Goal: Entertainment & Leisure: Consume media (video, audio)

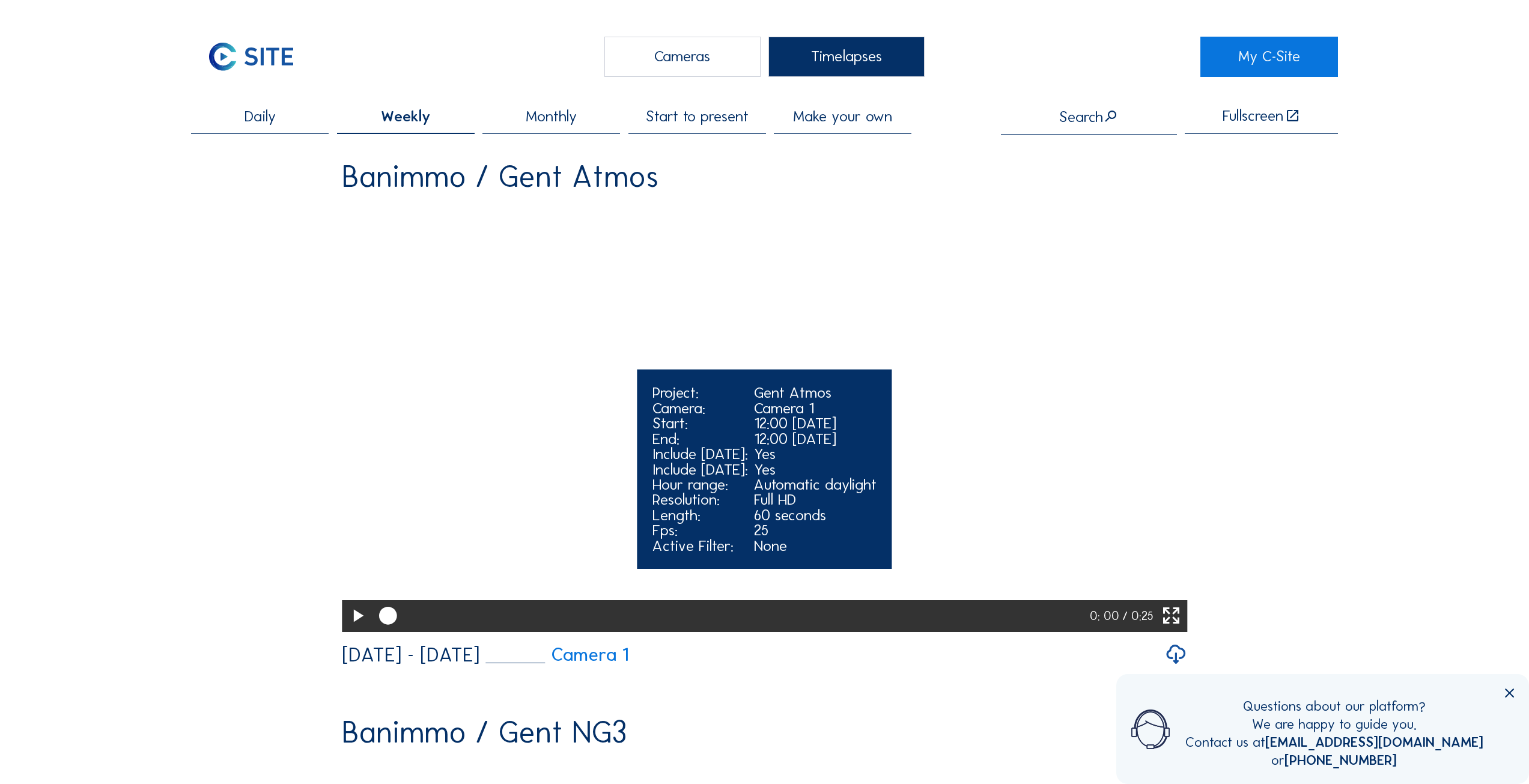
click at [347, 629] on icon at bounding box center [357, 616] width 21 height 26
click at [360, 629] on icon at bounding box center [357, 616] width 21 height 26
click at [975, 620] on div at bounding box center [678, 616] width 603 height 7
click at [353, 629] on icon at bounding box center [357, 616] width 21 height 26
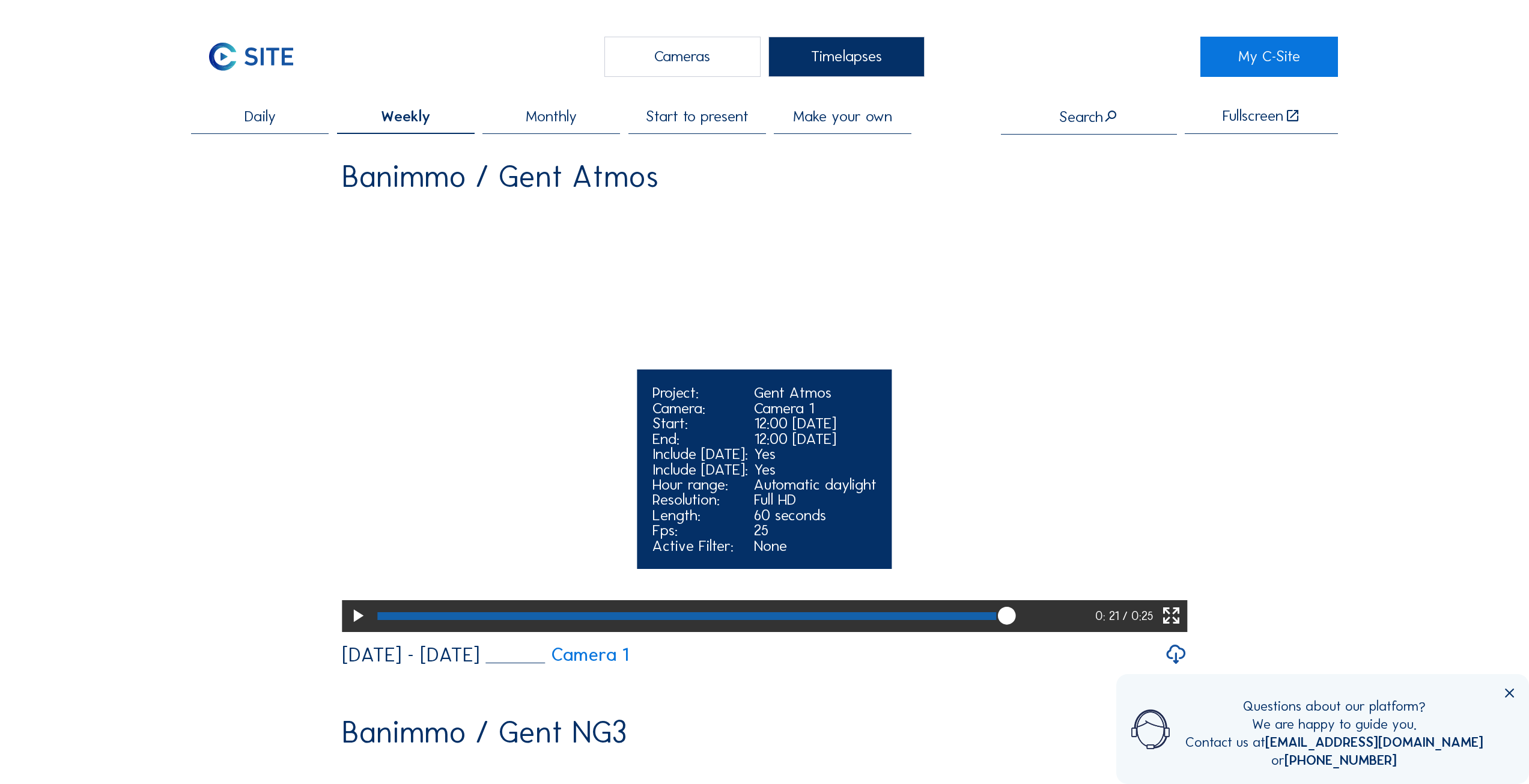
click at [358, 629] on icon at bounding box center [357, 616] width 21 height 26
click at [349, 629] on icon at bounding box center [357, 616] width 21 height 26
click at [942, 620] on div at bounding box center [701, 616] width 649 height 7
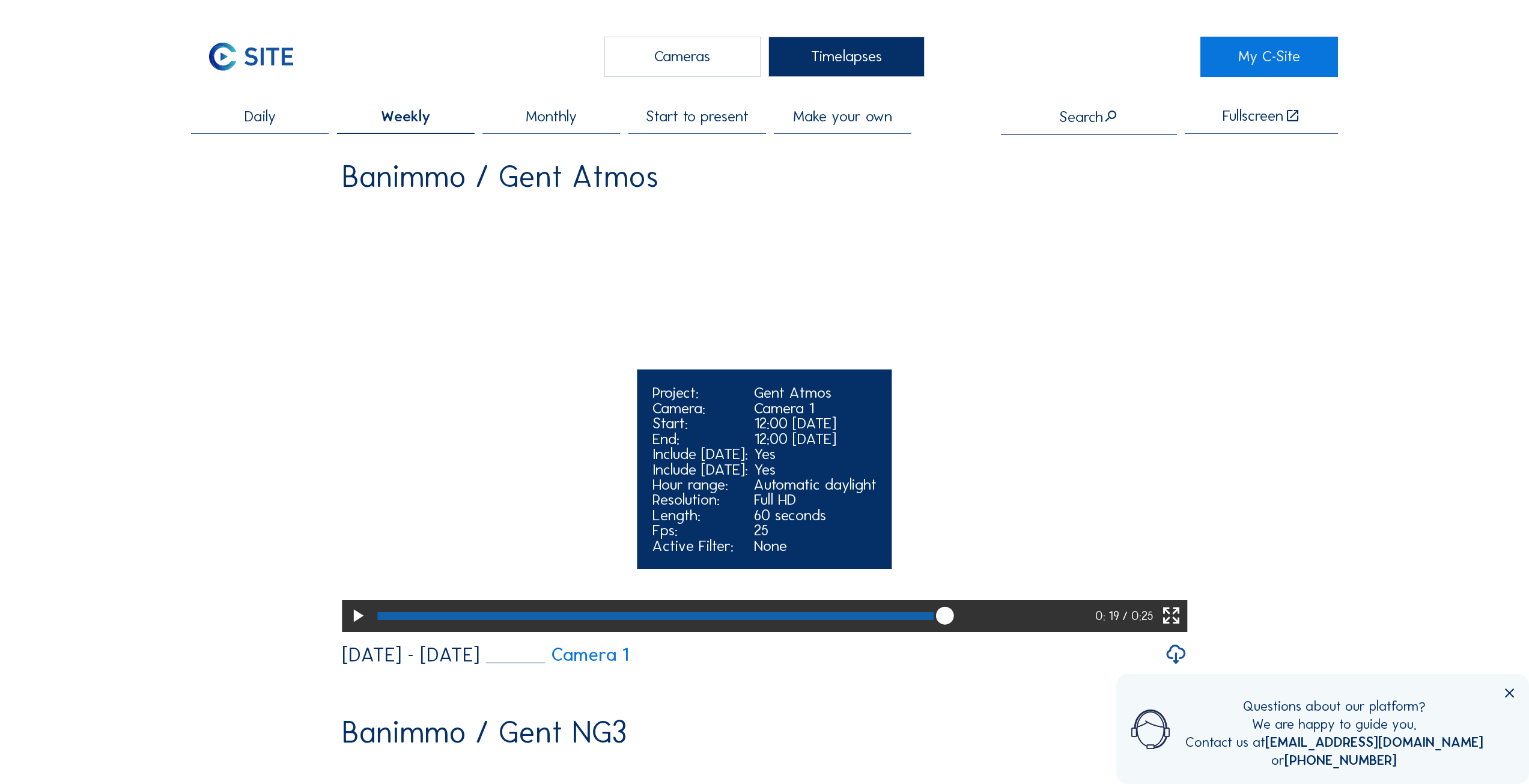
click at [362, 629] on icon at bounding box center [357, 616] width 21 height 26
drag, startPoint x: 1079, startPoint y: 665, endPoint x: 940, endPoint y: 669, distance: 139.1
click at [940, 631] on div at bounding box center [733, 616] width 721 height 31
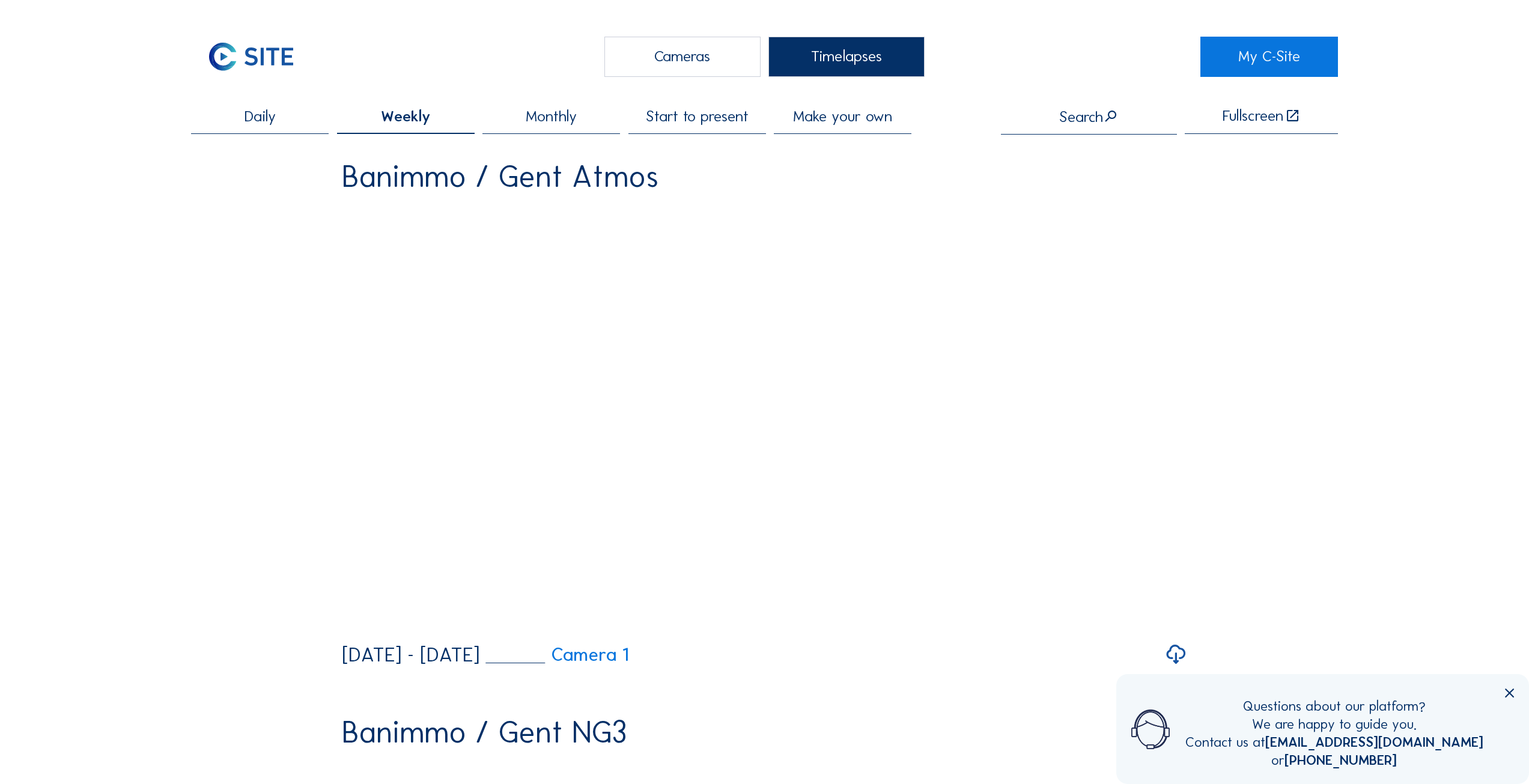
click at [1508, 697] on icon at bounding box center [1510, 694] width 15 height 15
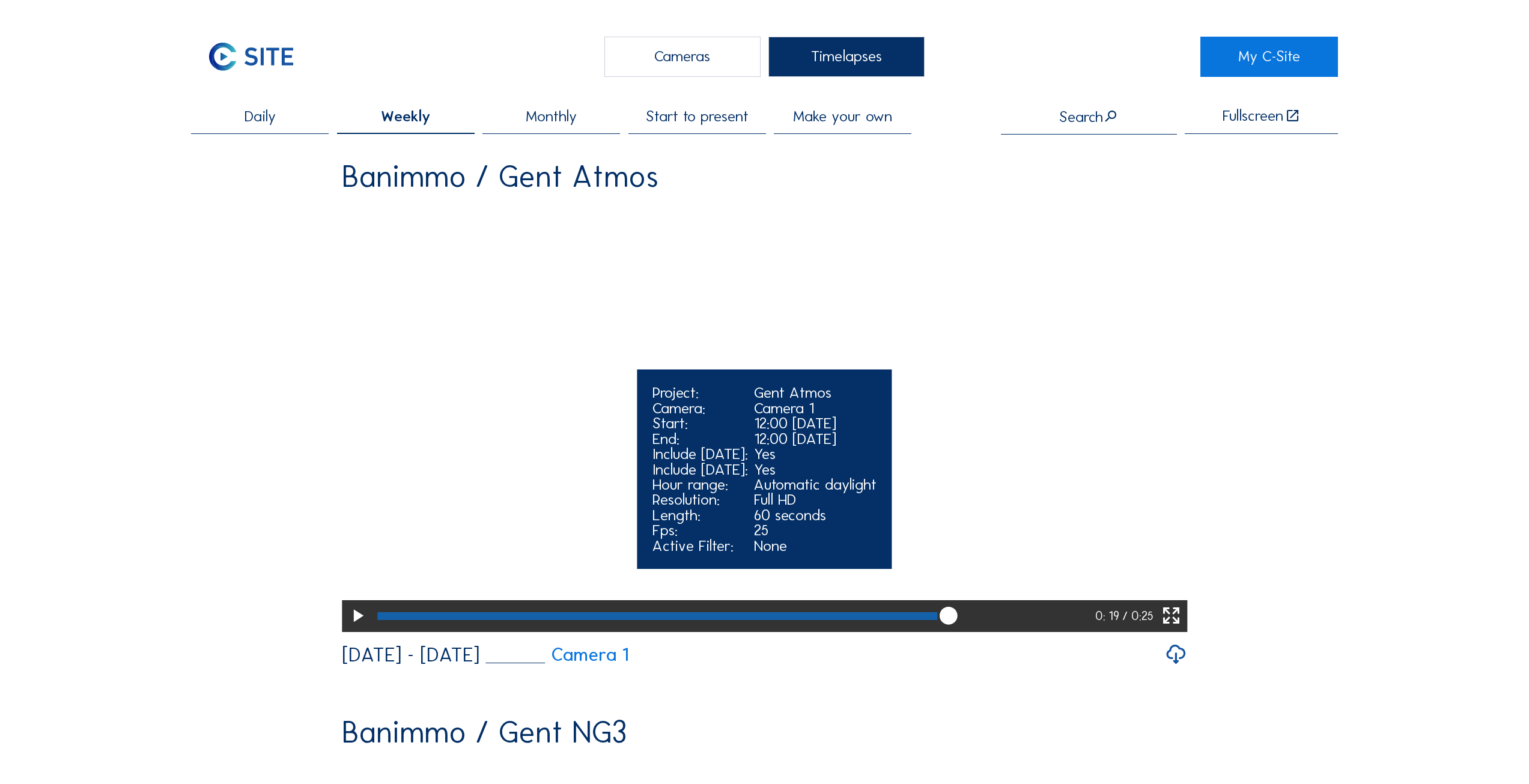
click at [914, 620] on div at bounding box center [657, 616] width 560 height 7
click at [347, 629] on icon at bounding box center [357, 616] width 21 height 26
click at [921, 620] on div at bounding box center [650, 616] width 547 height 7
click at [357, 629] on icon at bounding box center [357, 616] width 21 height 26
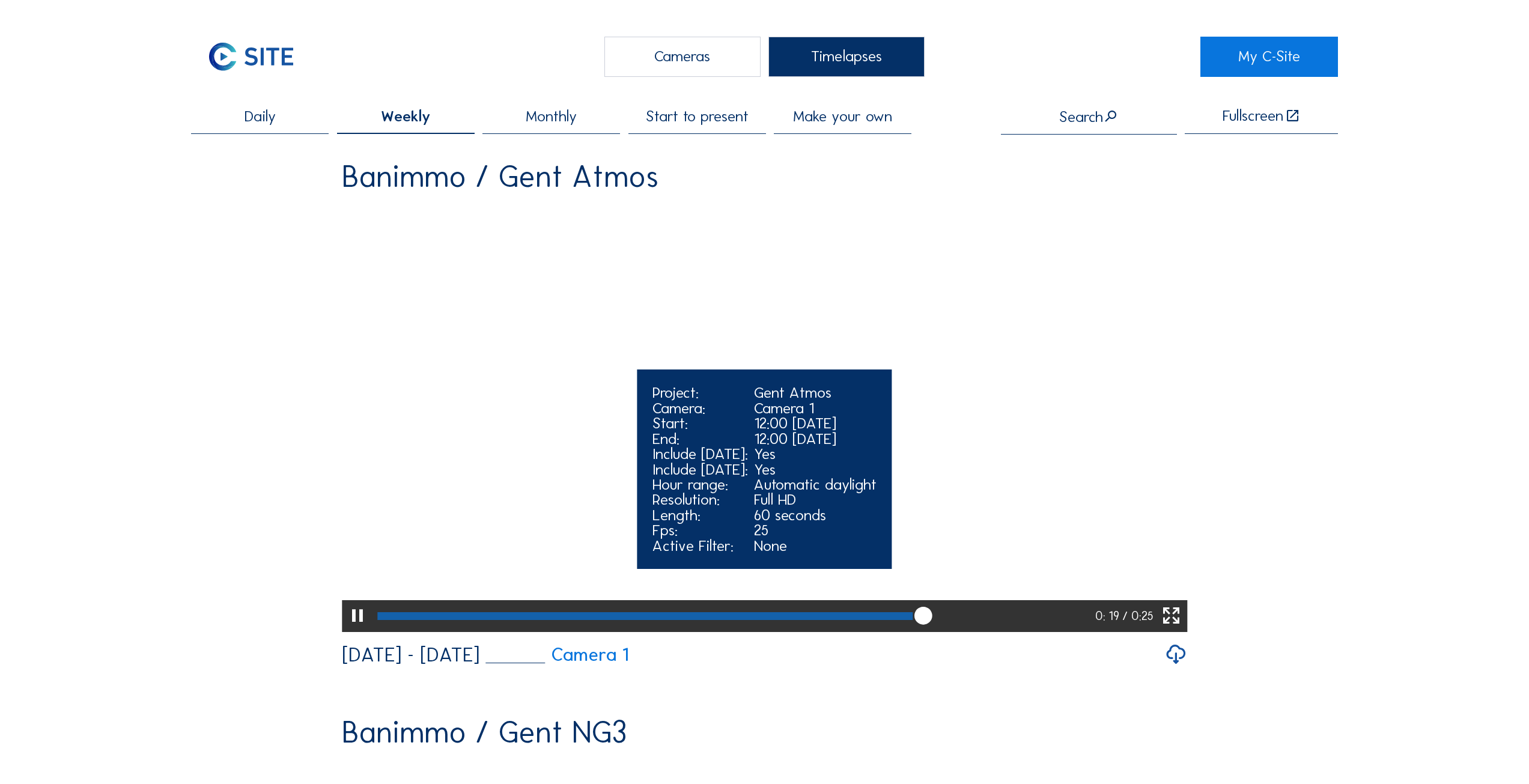
click at [357, 629] on icon at bounding box center [357, 616] width 21 height 26
